Goal: Find specific page/section: Find specific page/section

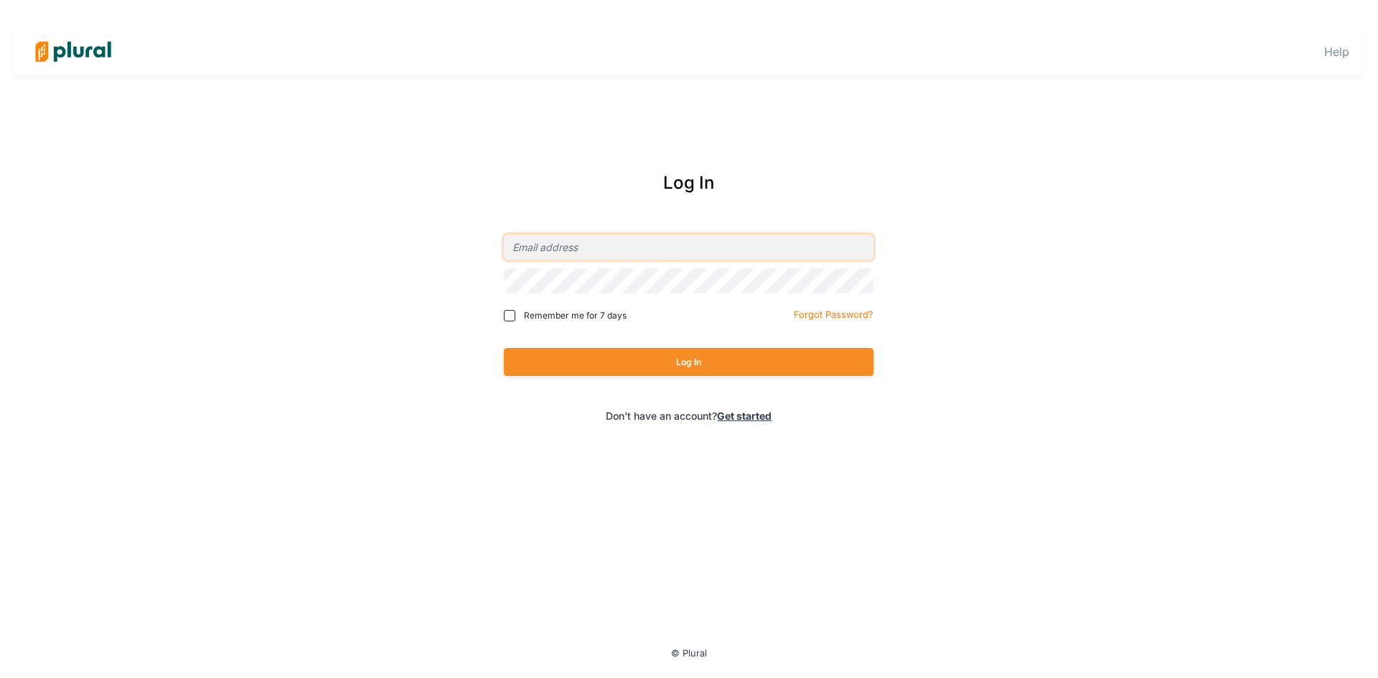
click at [703, 245] on input "email" at bounding box center [689, 247] width 370 height 25
type input "[EMAIL_ADDRESS][PERSON_NAME][DOMAIN_NAME]"
click at [504, 348] on button "Log In" at bounding box center [689, 362] width 370 height 28
click at [617, 358] on button "Log In" at bounding box center [689, 362] width 370 height 28
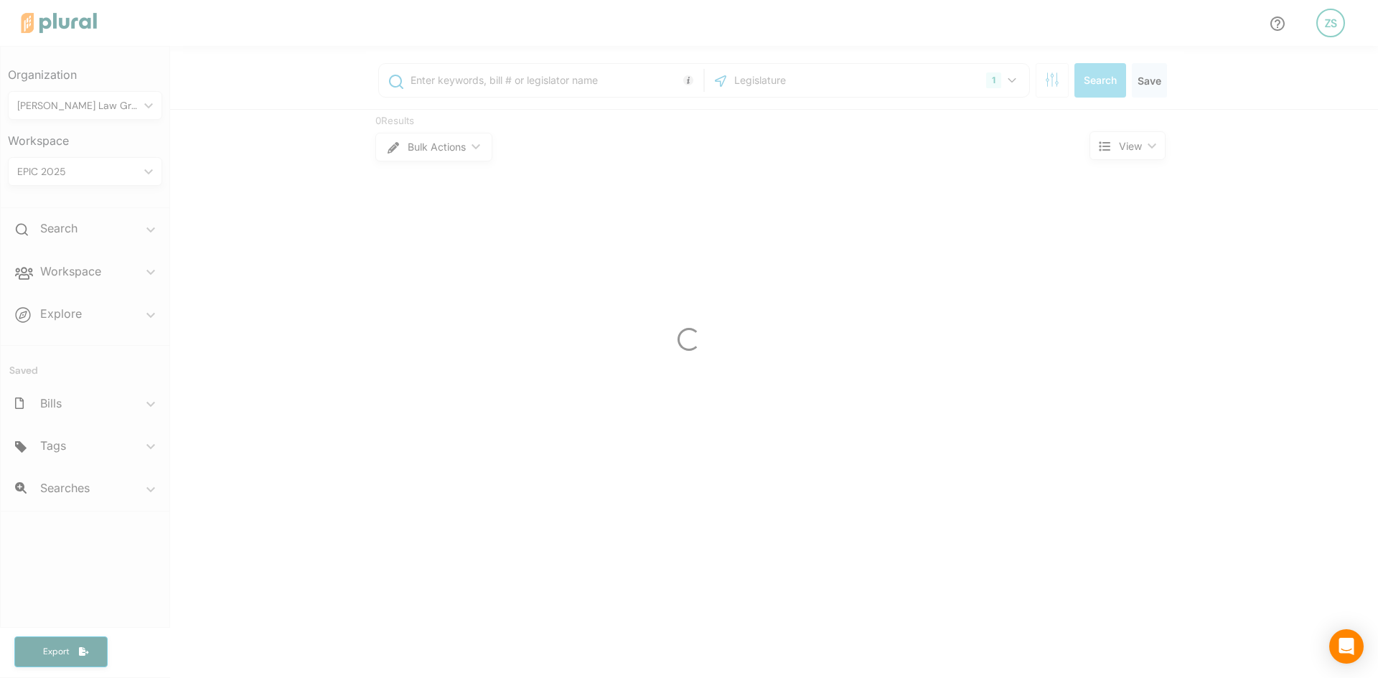
click at [1198, 349] on div at bounding box center [689, 339] width 1378 height 678
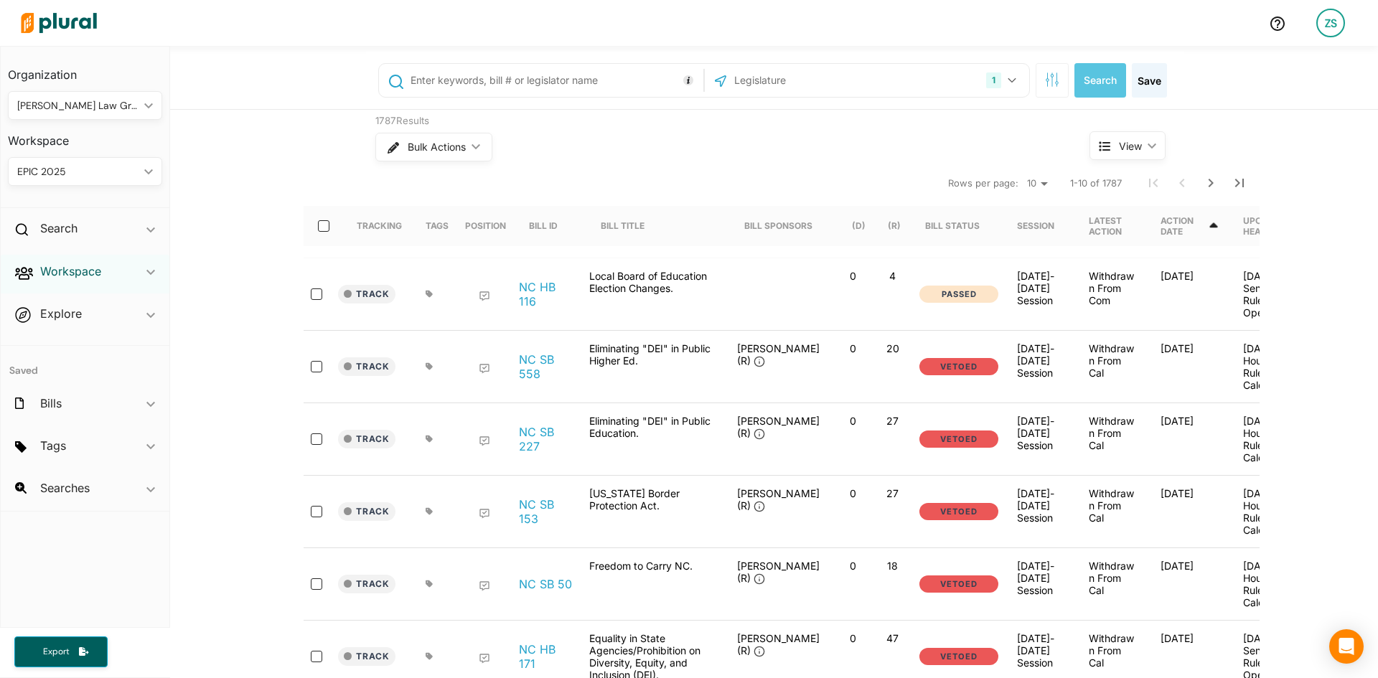
click at [49, 265] on h2 "Workspace" at bounding box center [70, 271] width 61 height 16
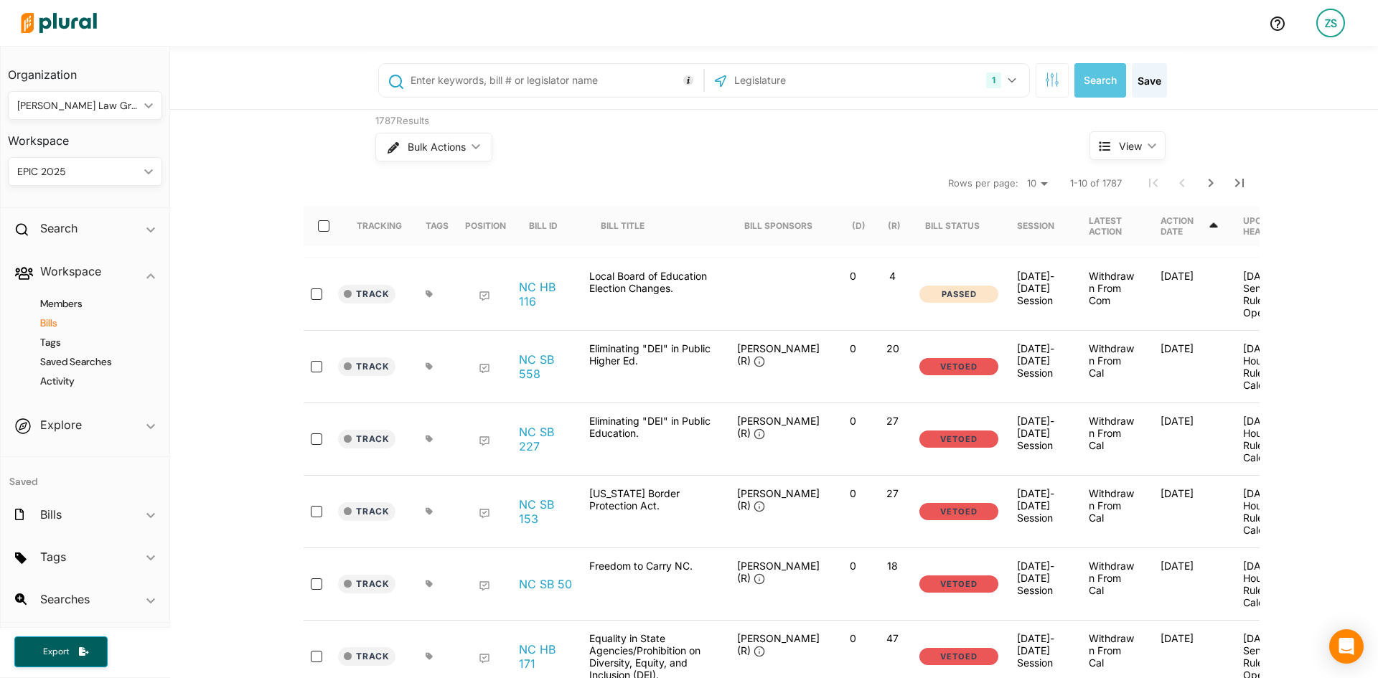
click at [53, 322] on h4 "Bills" at bounding box center [88, 323] width 133 height 14
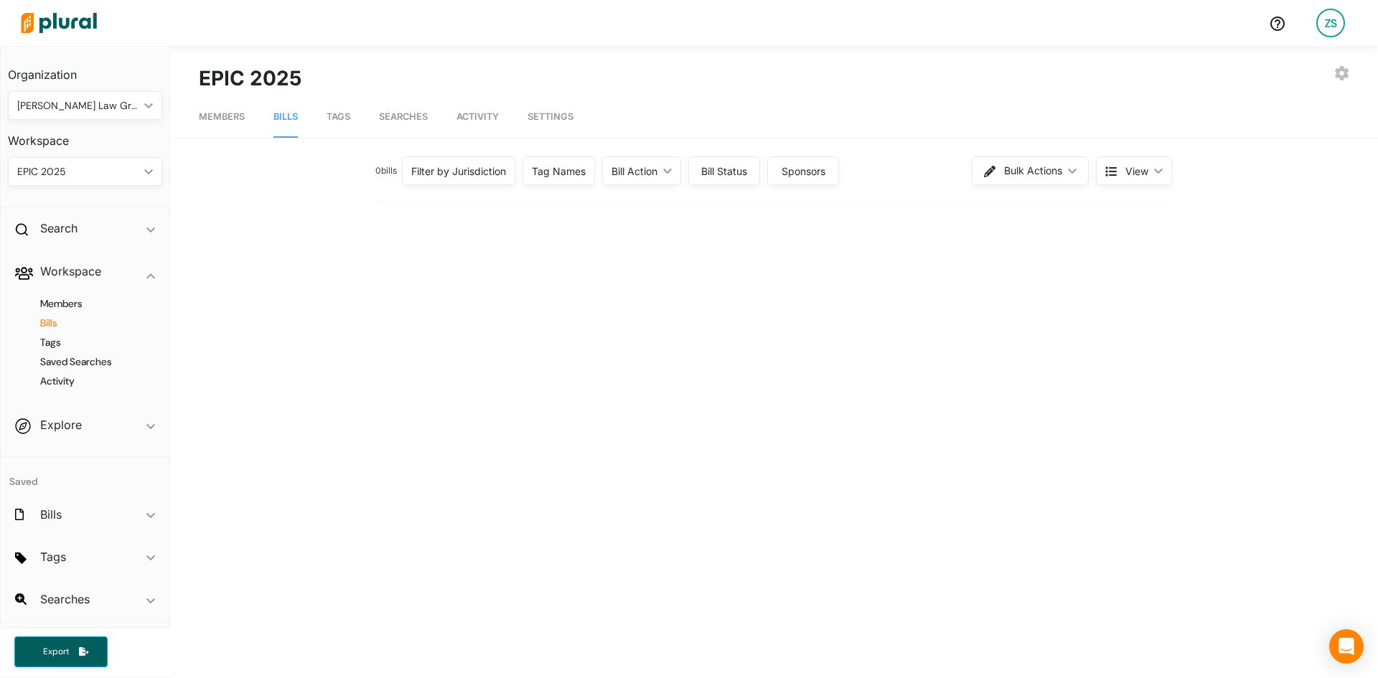
click at [459, 156] on div "0 bill s Filter by Jurisdiction Filter by Jurisdiction close [US_STATE] [US_STA…" at bounding box center [773, 170] width 797 height 37
click at [464, 177] on div "Filter by Jurisdiction" at bounding box center [458, 171] width 95 height 15
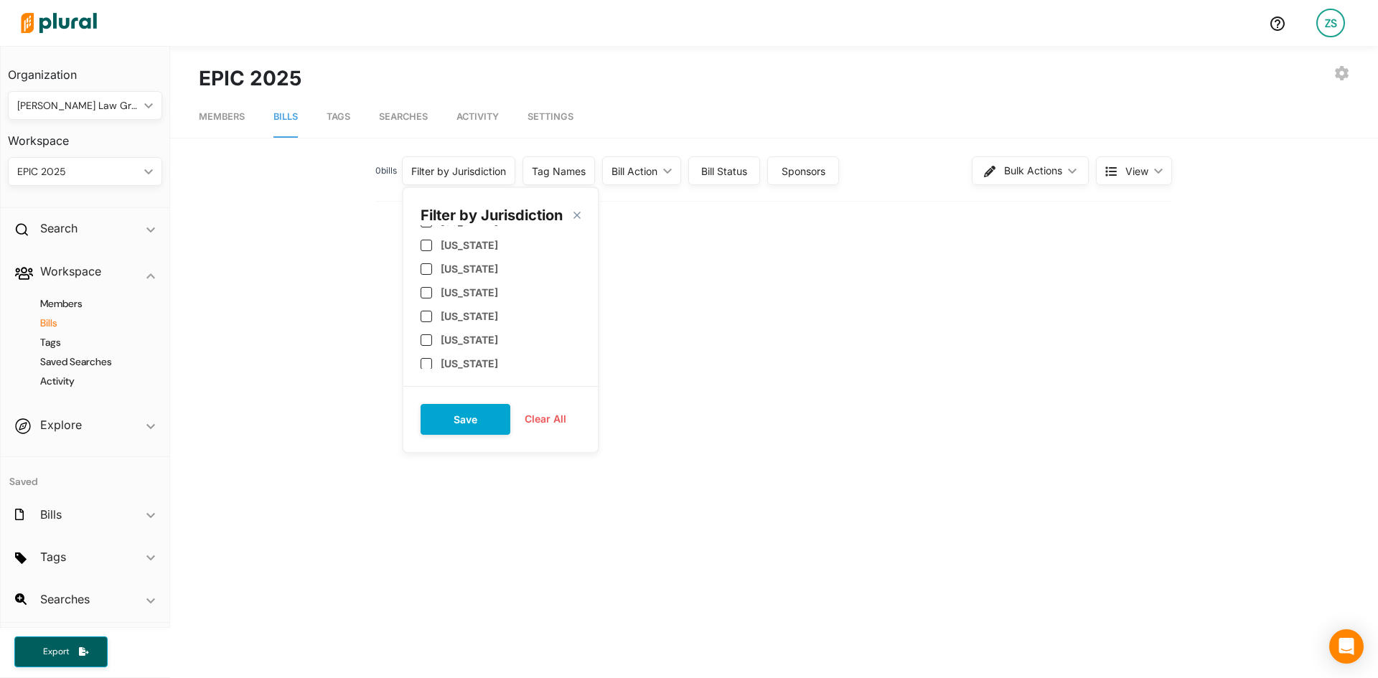
scroll to position [502, 0]
click at [466, 314] on label "[US_STATE]" at bounding box center [469, 315] width 57 height 12
checkbox input "true"
click at [464, 330] on div "[US_STATE]" at bounding box center [501, 339] width 160 height 24
checkbox input "true"
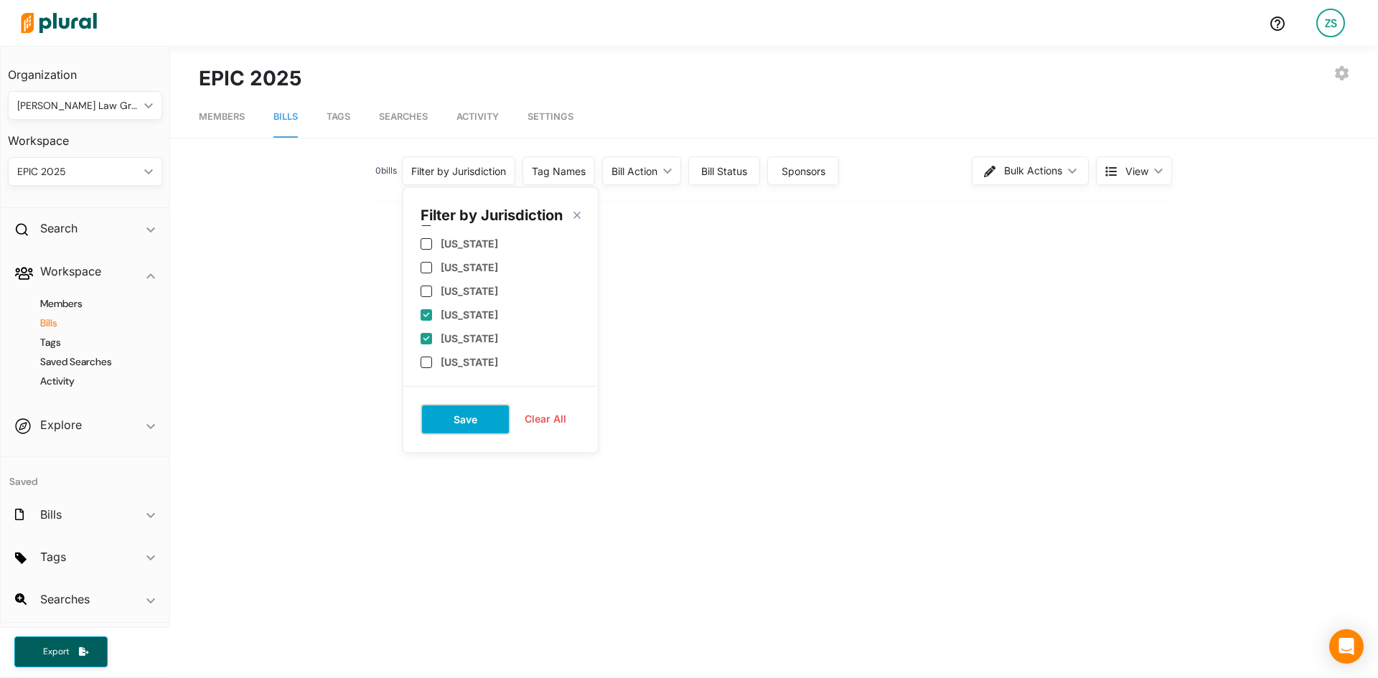
click at [469, 420] on button "Save" at bounding box center [466, 419] width 90 height 31
